Goal: Task Accomplishment & Management: Use online tool/utility

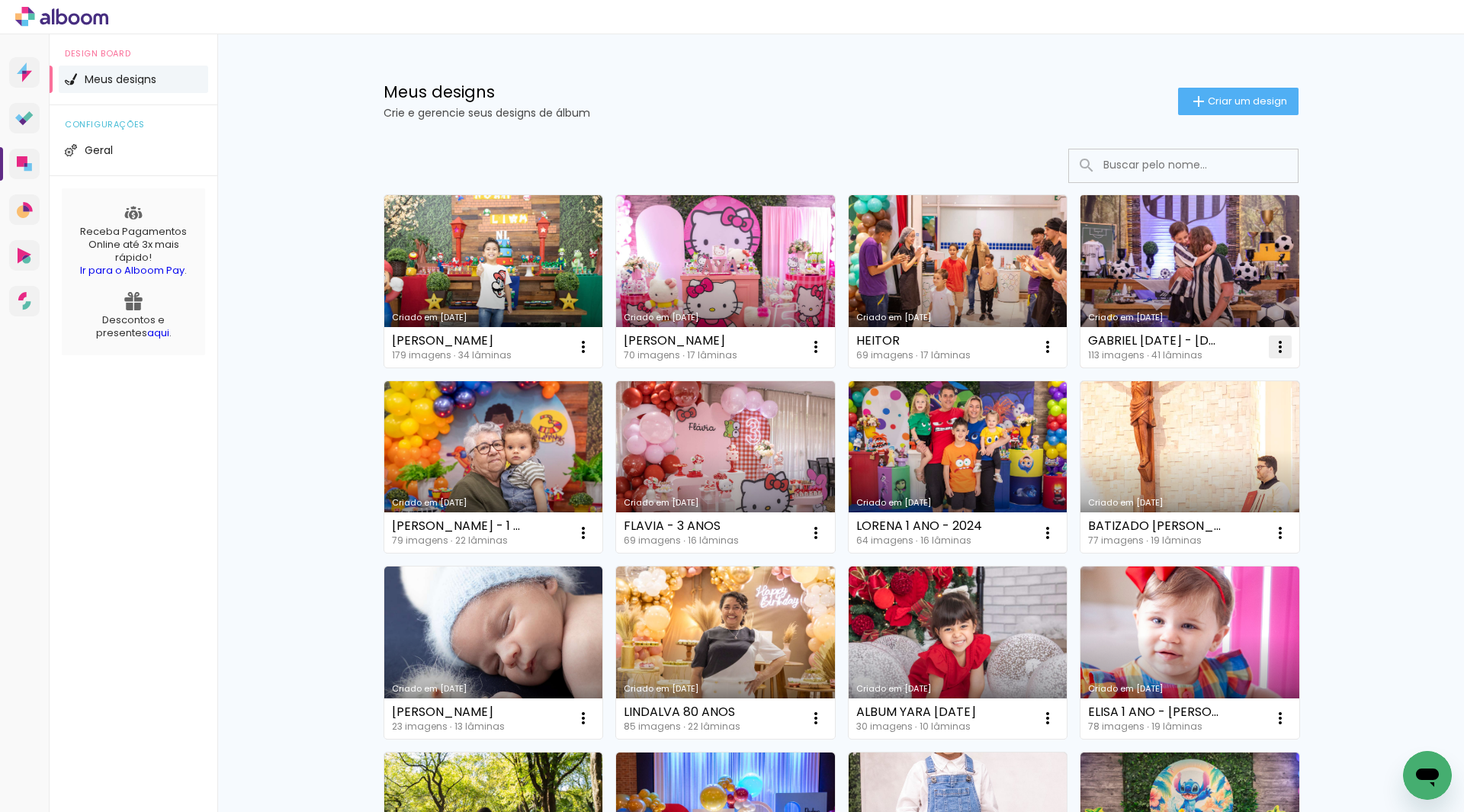
click at [1274, 346] on iron-icon at bounding box center [1280, 347] width 19 height 19
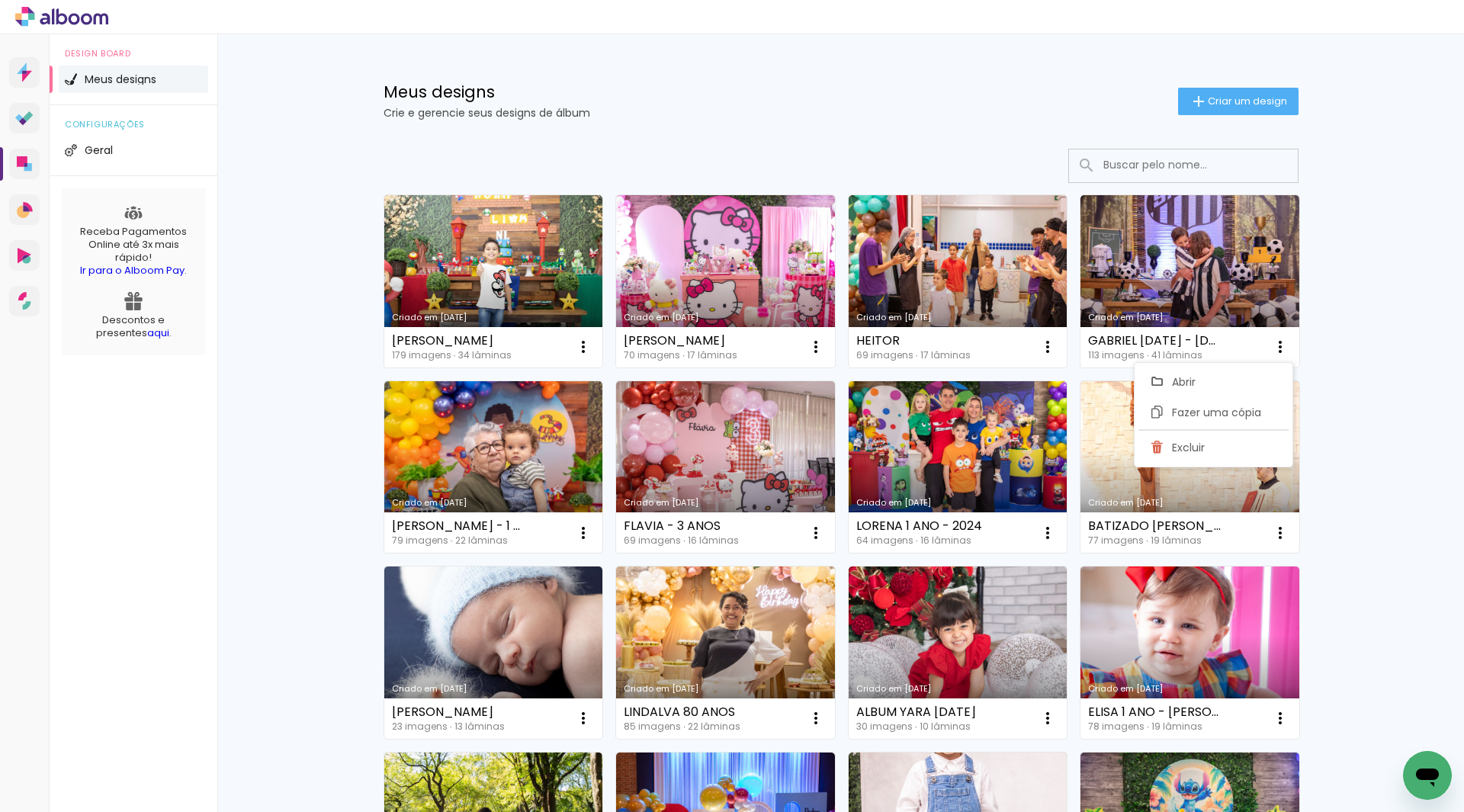
click at [1400, 259] on div "Meus designs Crie e gerencie seus designs de álbum Criar um design Criado em 23…" at bounding box center [841, 550] width 1247 height 1032
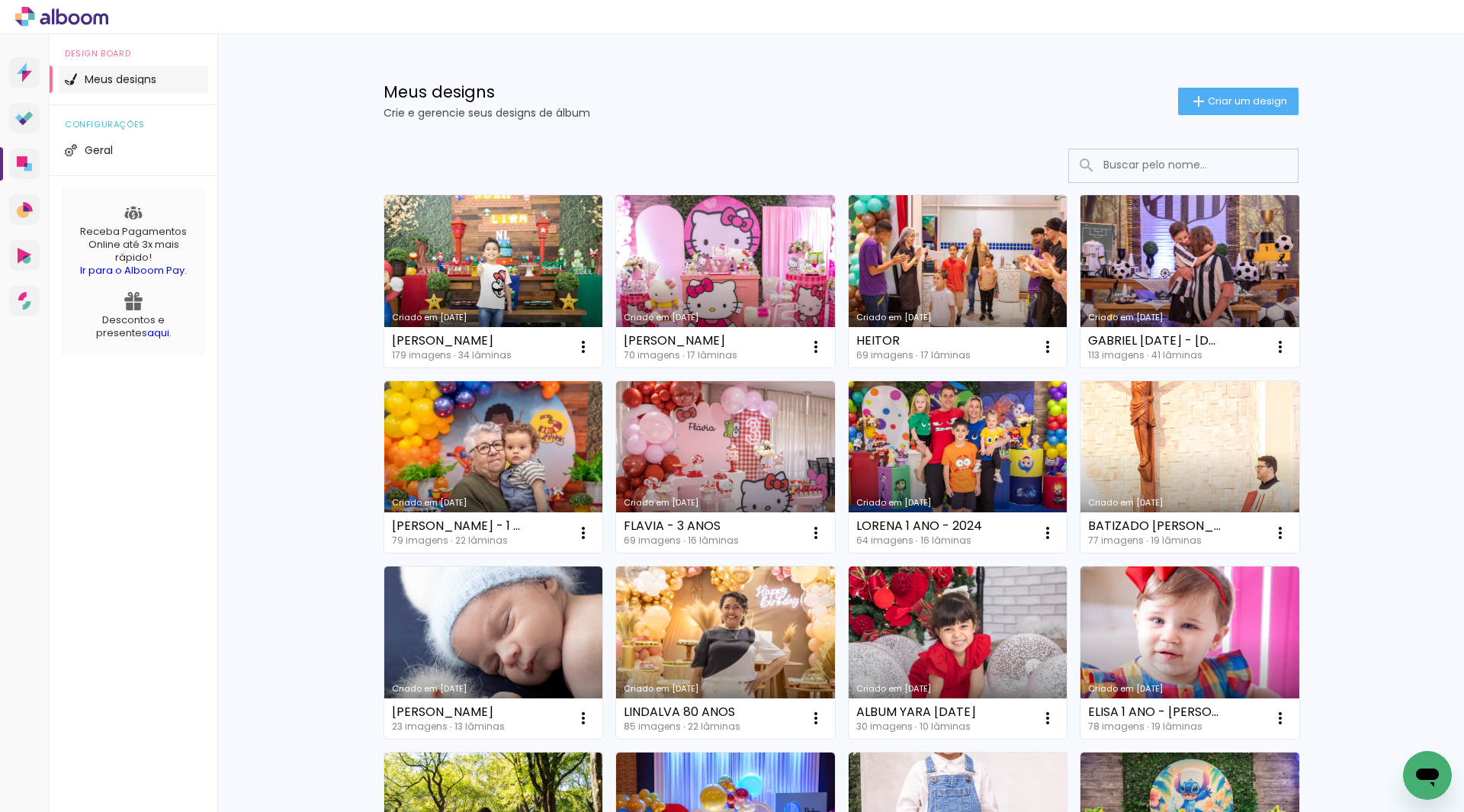
drag, startPoint x: 1132, startPoint y: 357, endPoint x: 1219, endPoint y: 356, distance: 87.0
click at [1219, 356] on div "GABRIEL 2023 - 2024- 2025 113 imagens ∙ 41 lâminas Abrir Fazer uma cópia Excluir" at bounding box center [1190, 348] width 218 height 41
click at [1382, 244] on div "Meus designs Crie e gerencie seus designs de álbum Criar um design Criado em 23…" at bounding box center [841, 550] width 1247 height 1032
click at [1139, 292] on link "Criado em [DATE]" at bounding box center [1190, 281] width 218 height 172
